Goal: Navigation & Orientation: Find specific page/section

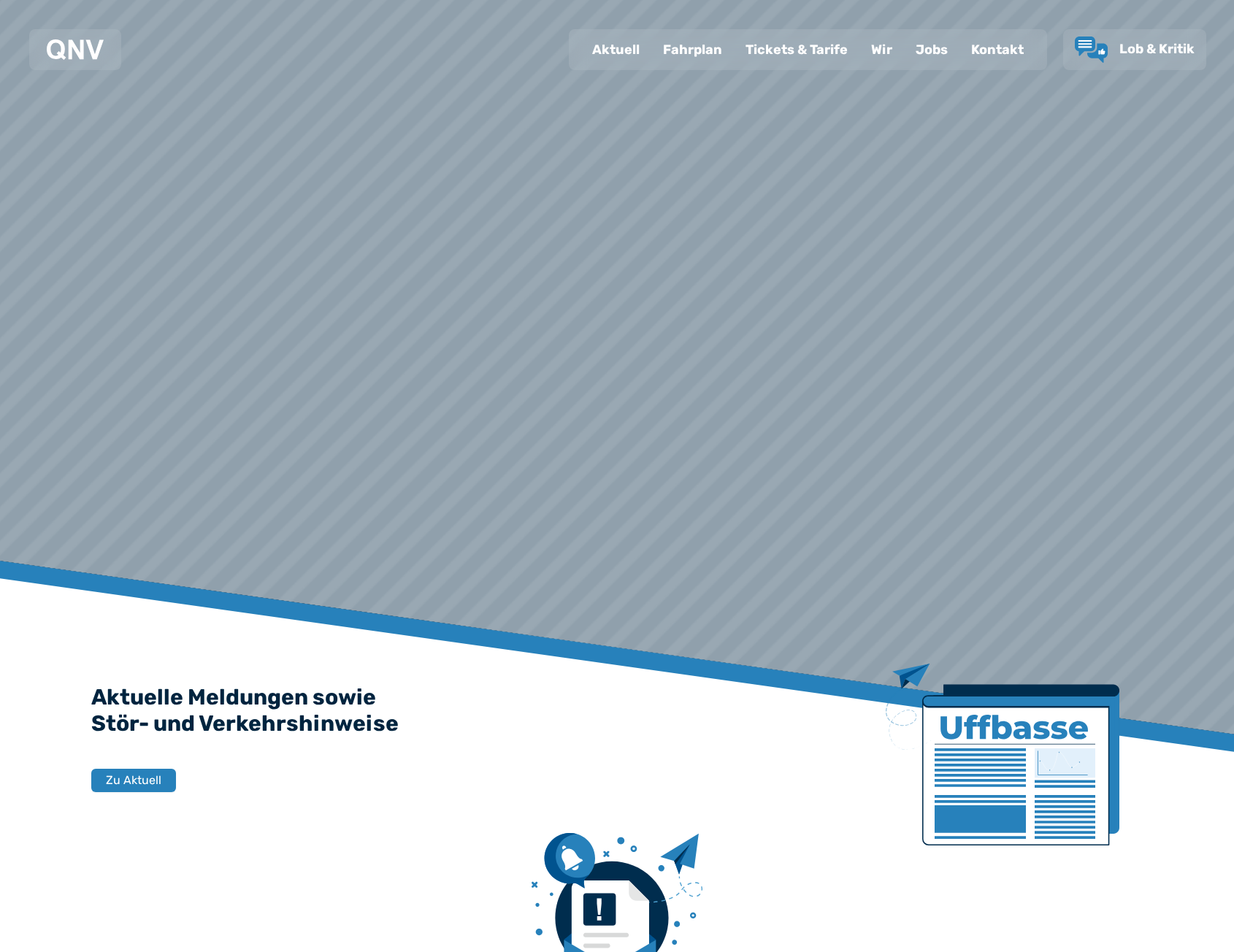
drag, startPoint x: 0, startPoint y: 0, endPoint x: 696, endPoint y: 44, distance: 697.4
click at [696, 44] on div "Fahrplan" at bounding box center [693, 49] width 82 height 38
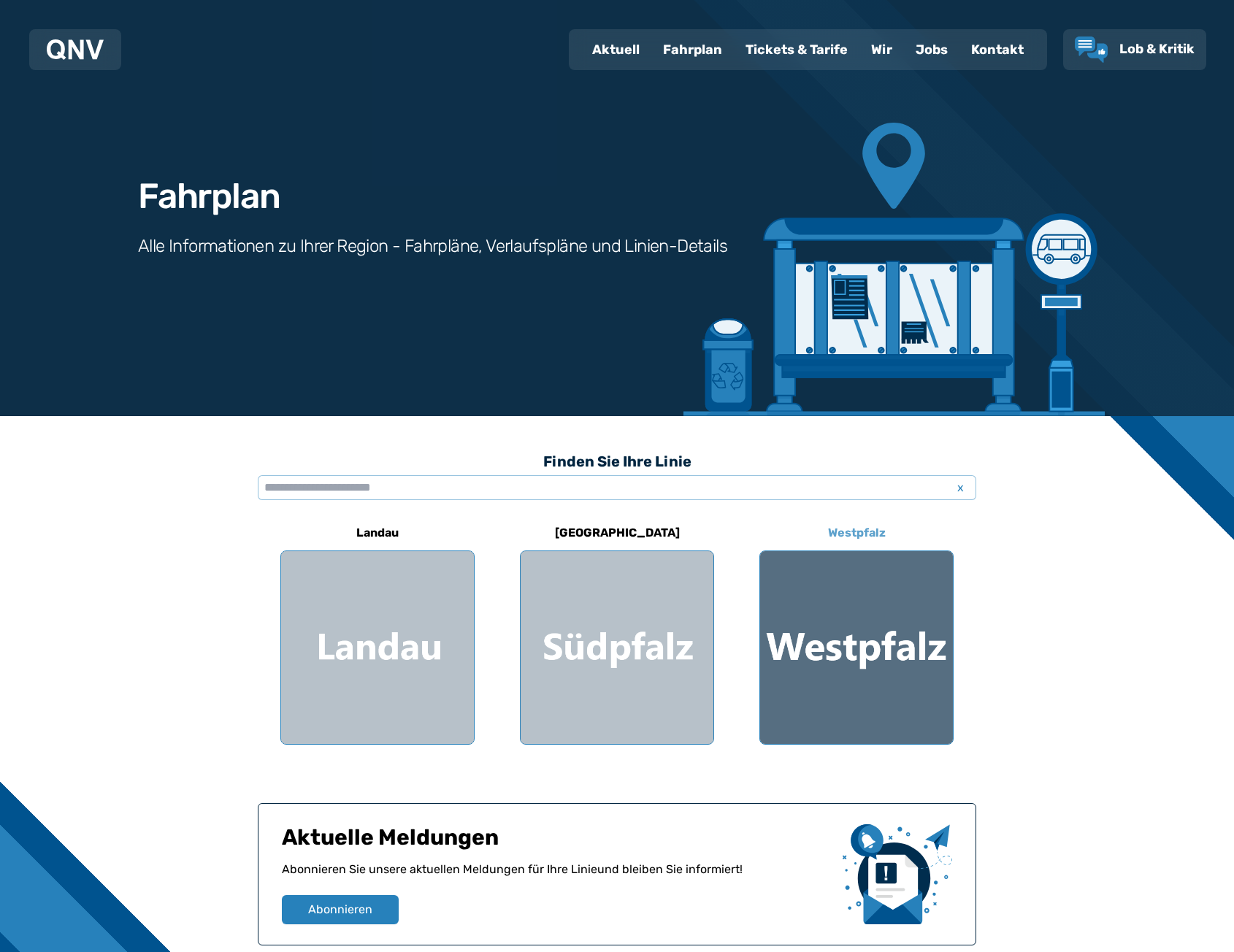
click at [849, 663] on div at bounding box center [856, 647] width 193 height 193
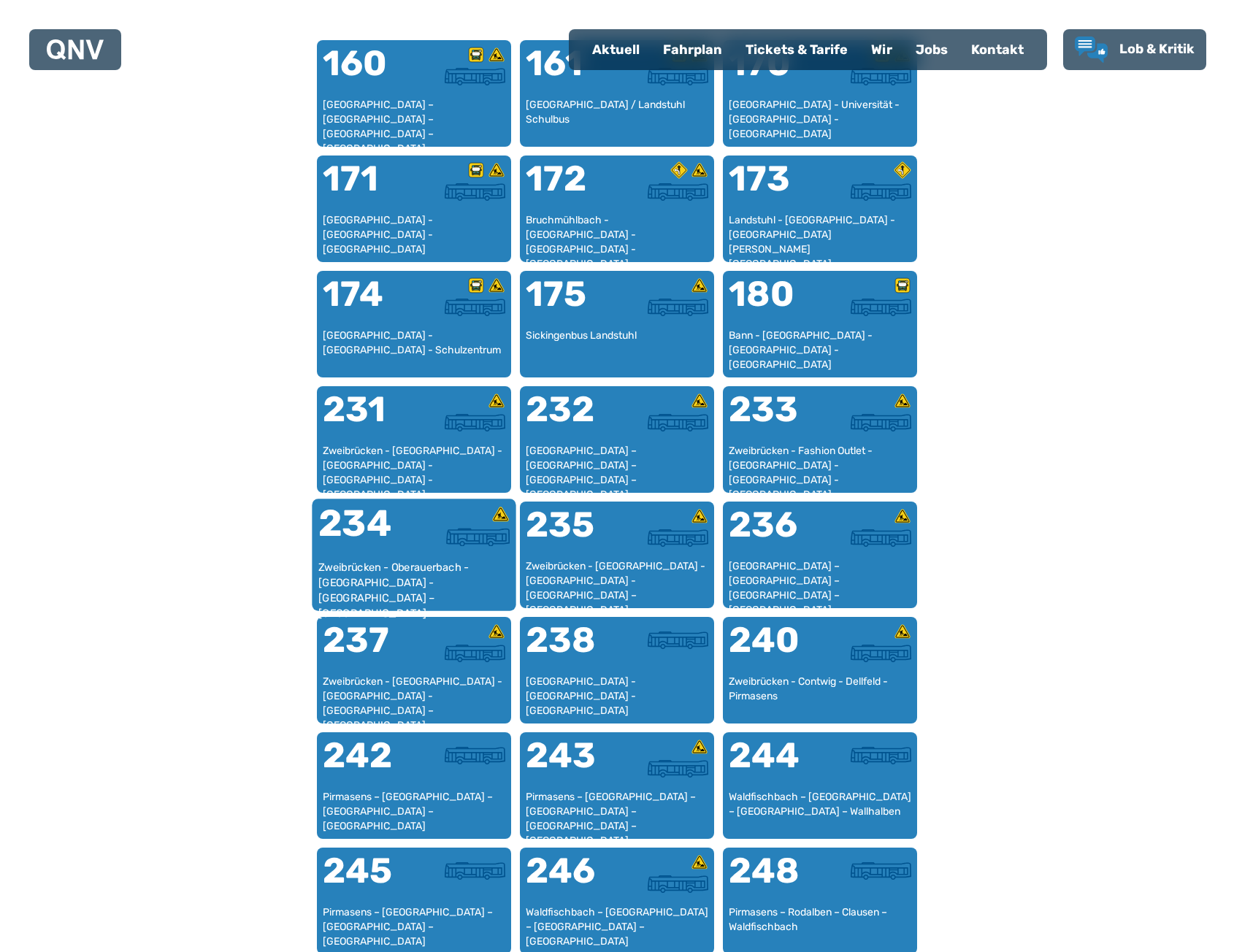
click at [401, 552] on div "234" at bounding box center [366, 533] width 95 height 55
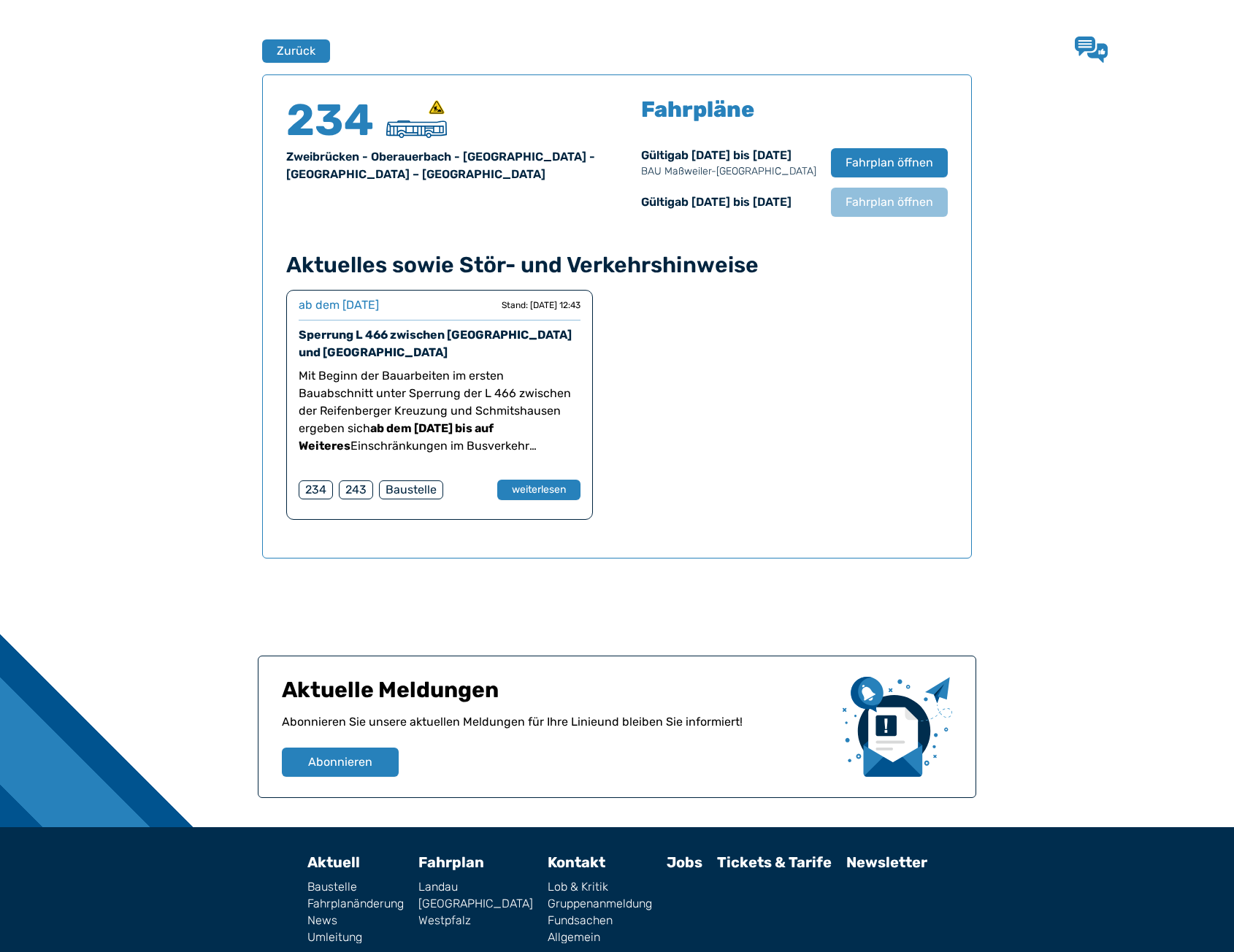
scroll to position [963, 0]
